Goal: Find specific page/section: Find specific page/section

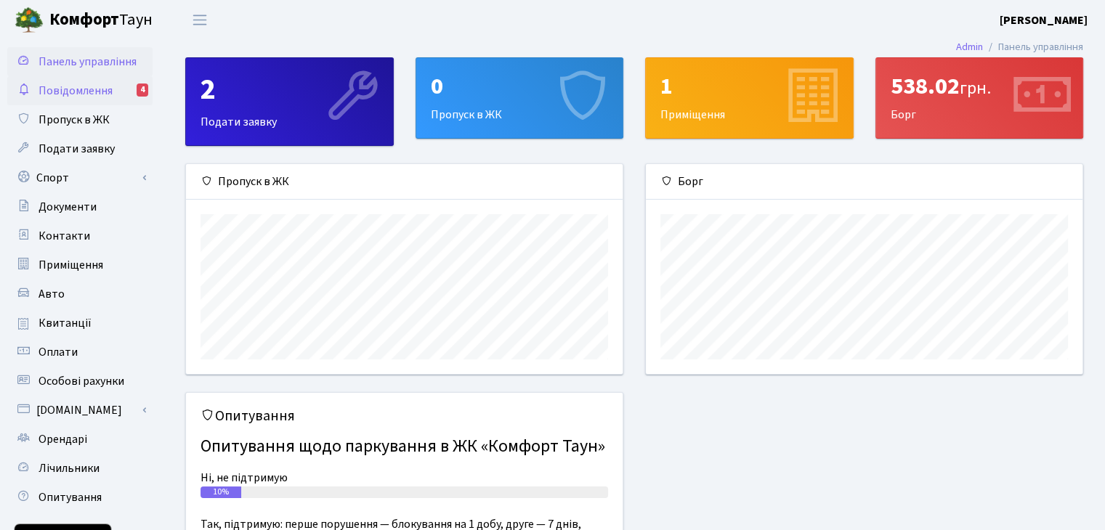
click at [119, 97] on link "Повідомлення 4" at bounding box center [79, 90] width 145 height 29
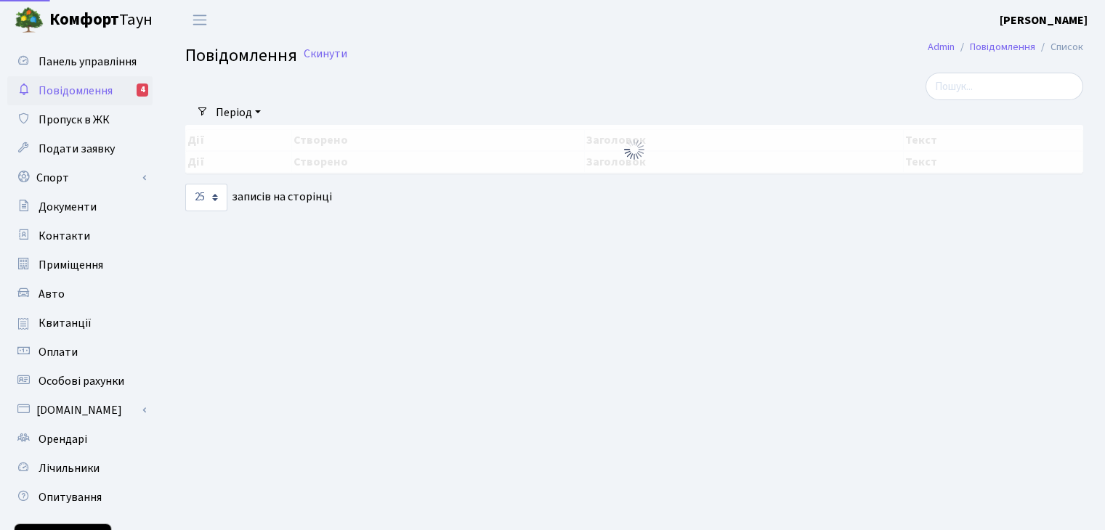
select select "25"
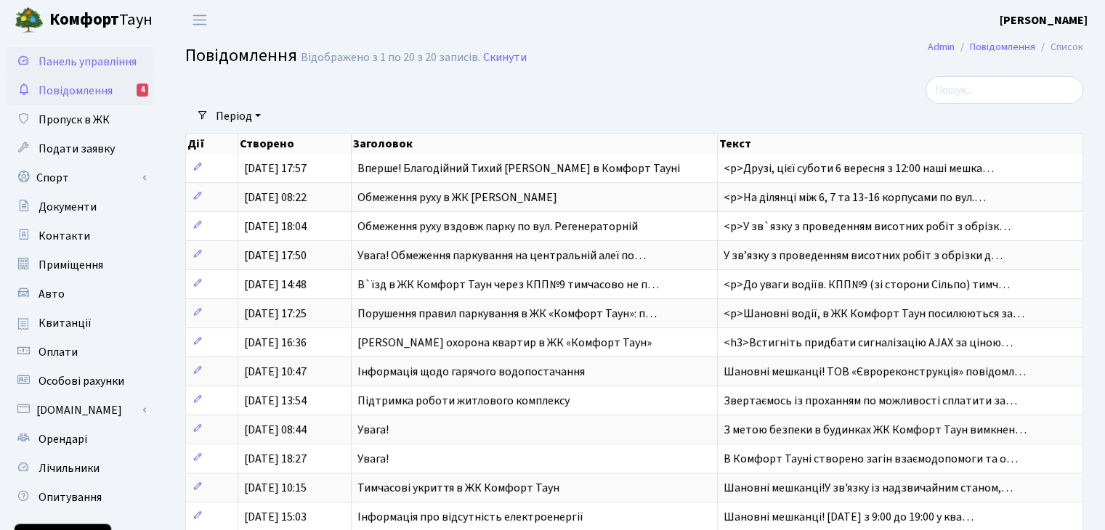
click at [82, 65] on span "Панель управління" at bounding box center [88, 62] width 98 height 16
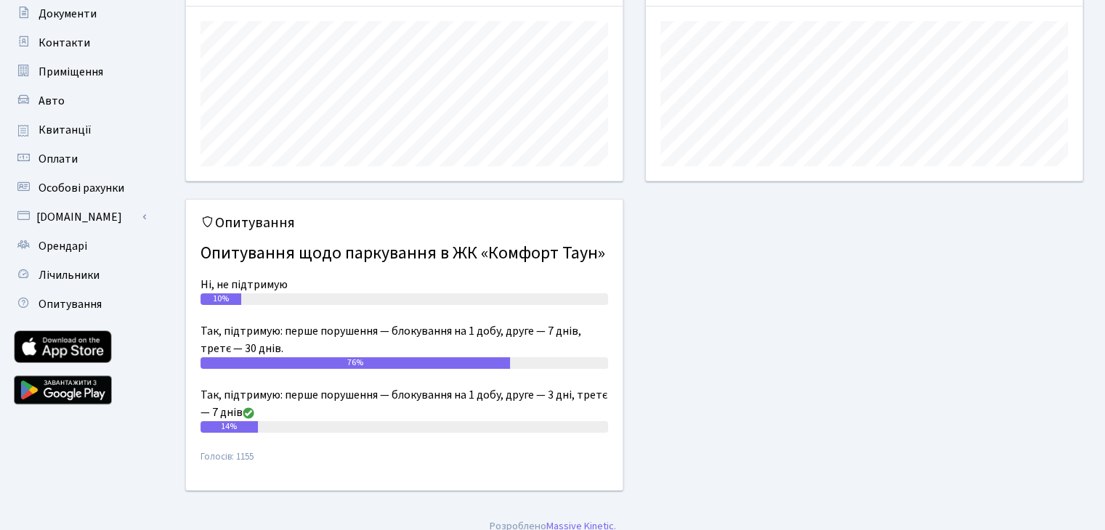
scroll to position [206, 0]
